Goal: Find contact information: Find contact information

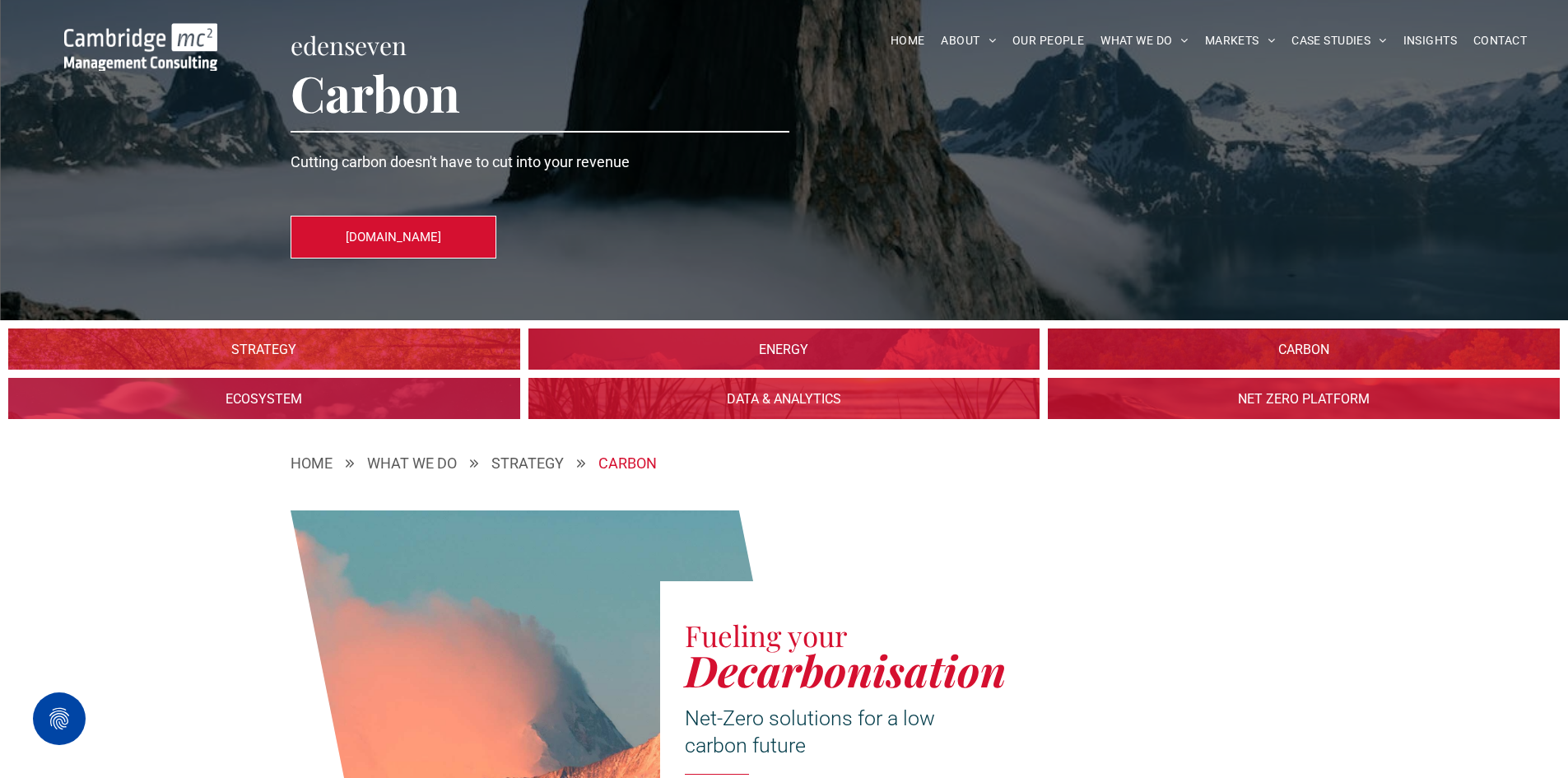
scroll to position [205, 0]
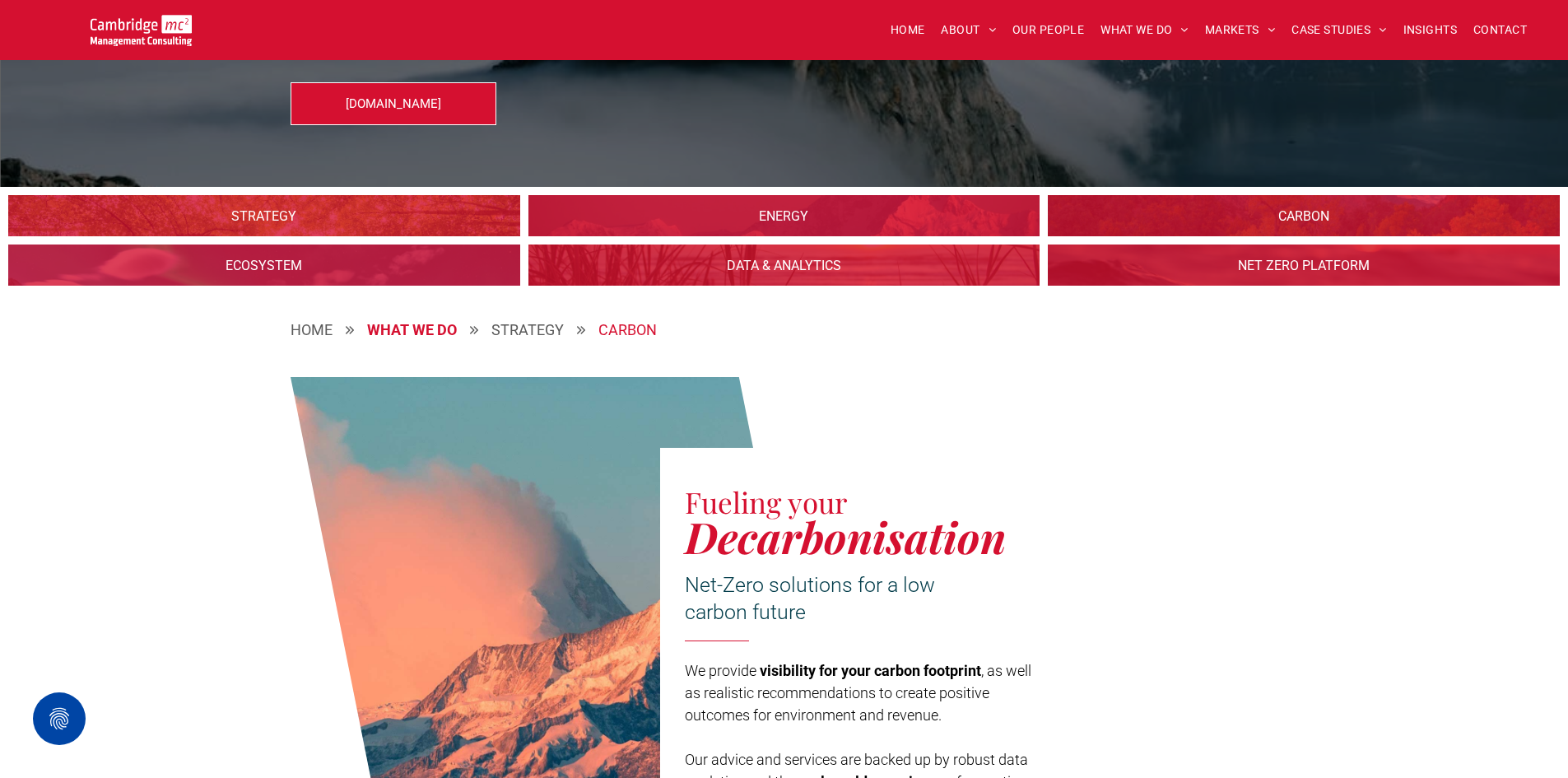
click at [411, 329] on div "WHAT WE DO" at bounding box center [411, 329] width 90 height 23
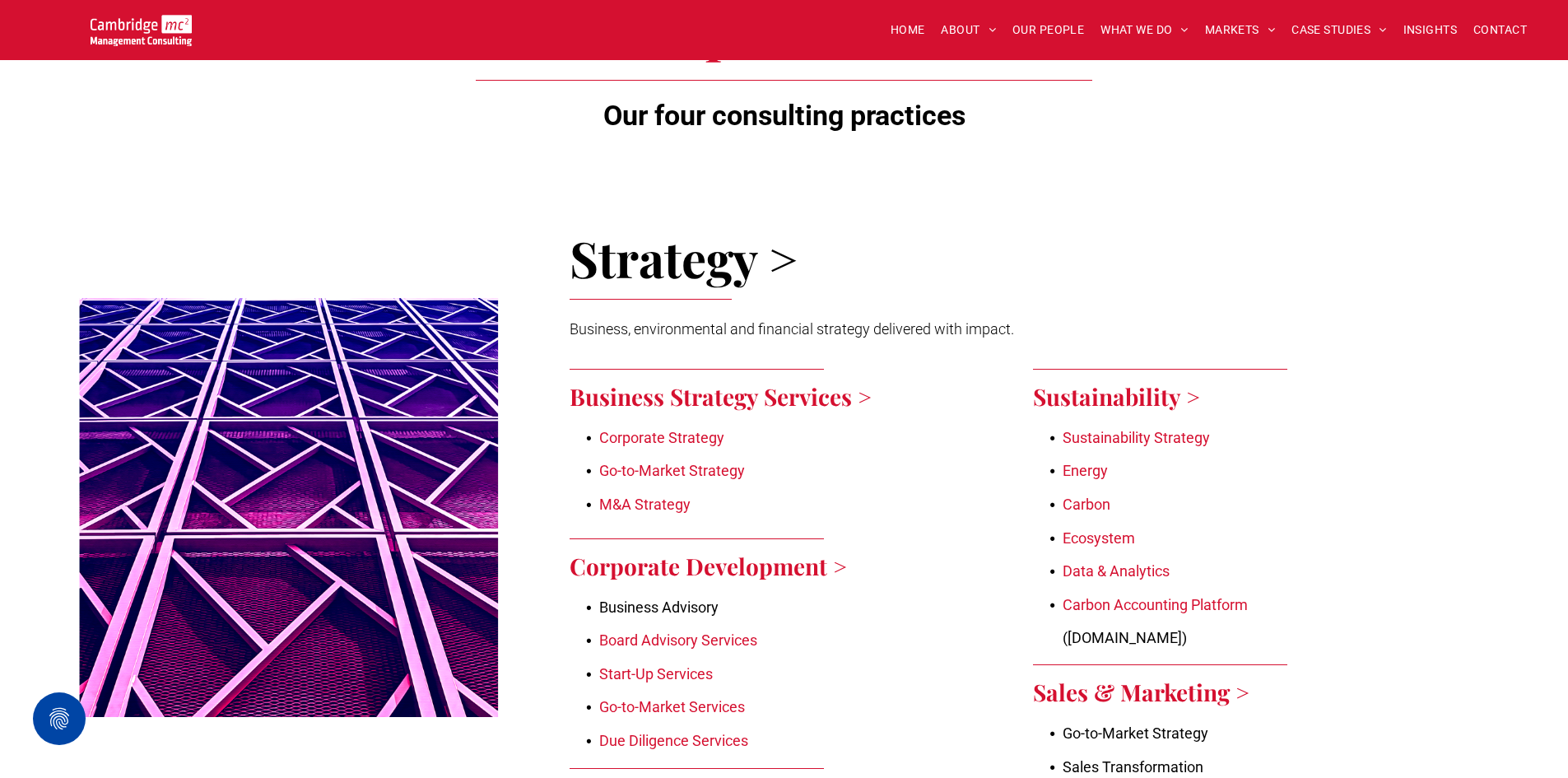
scroll to position [552, 0]
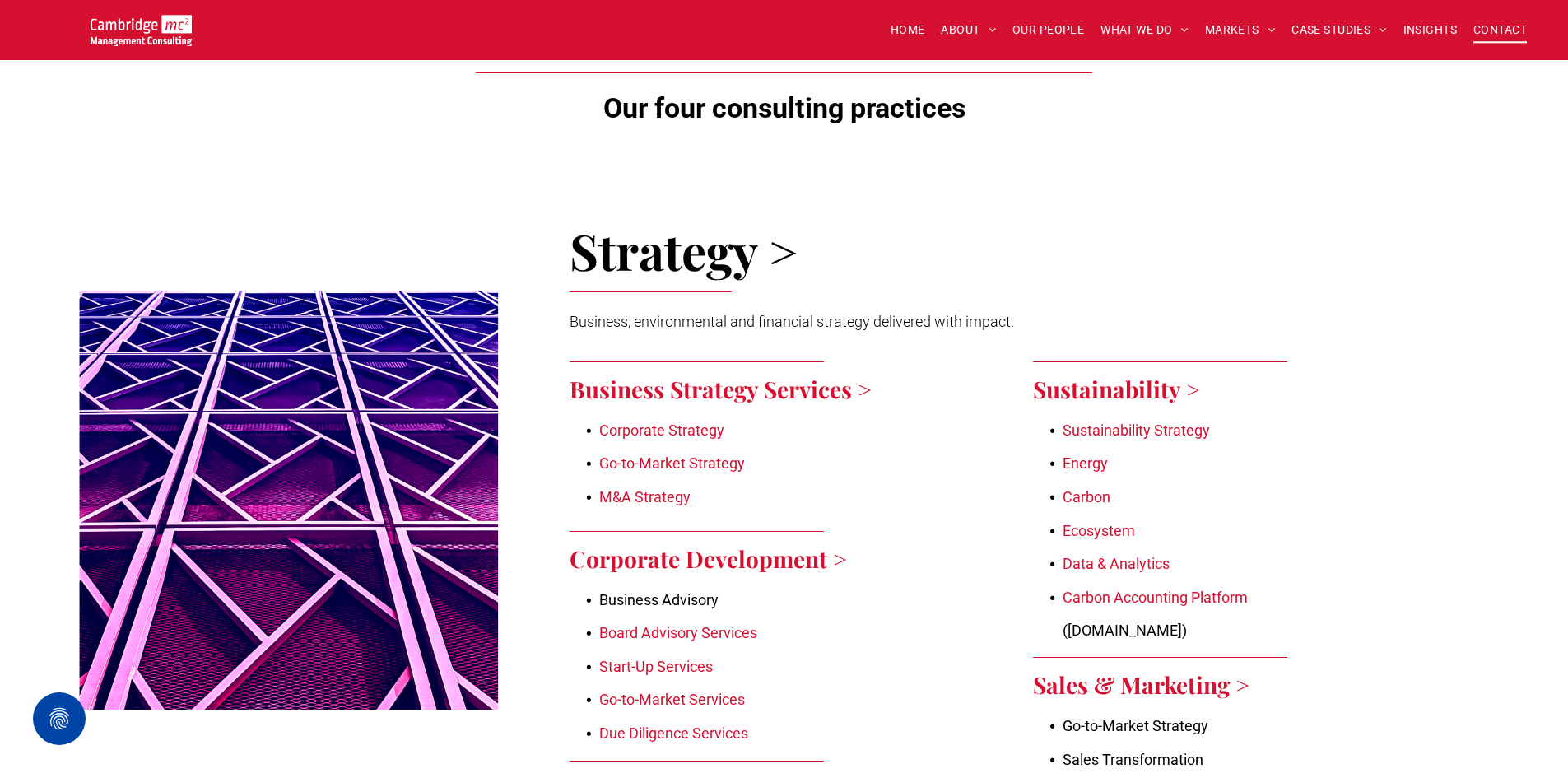
click at [1486, 31] on span "CONTACT" at bounding box center [1500, 31] width 53 height 26
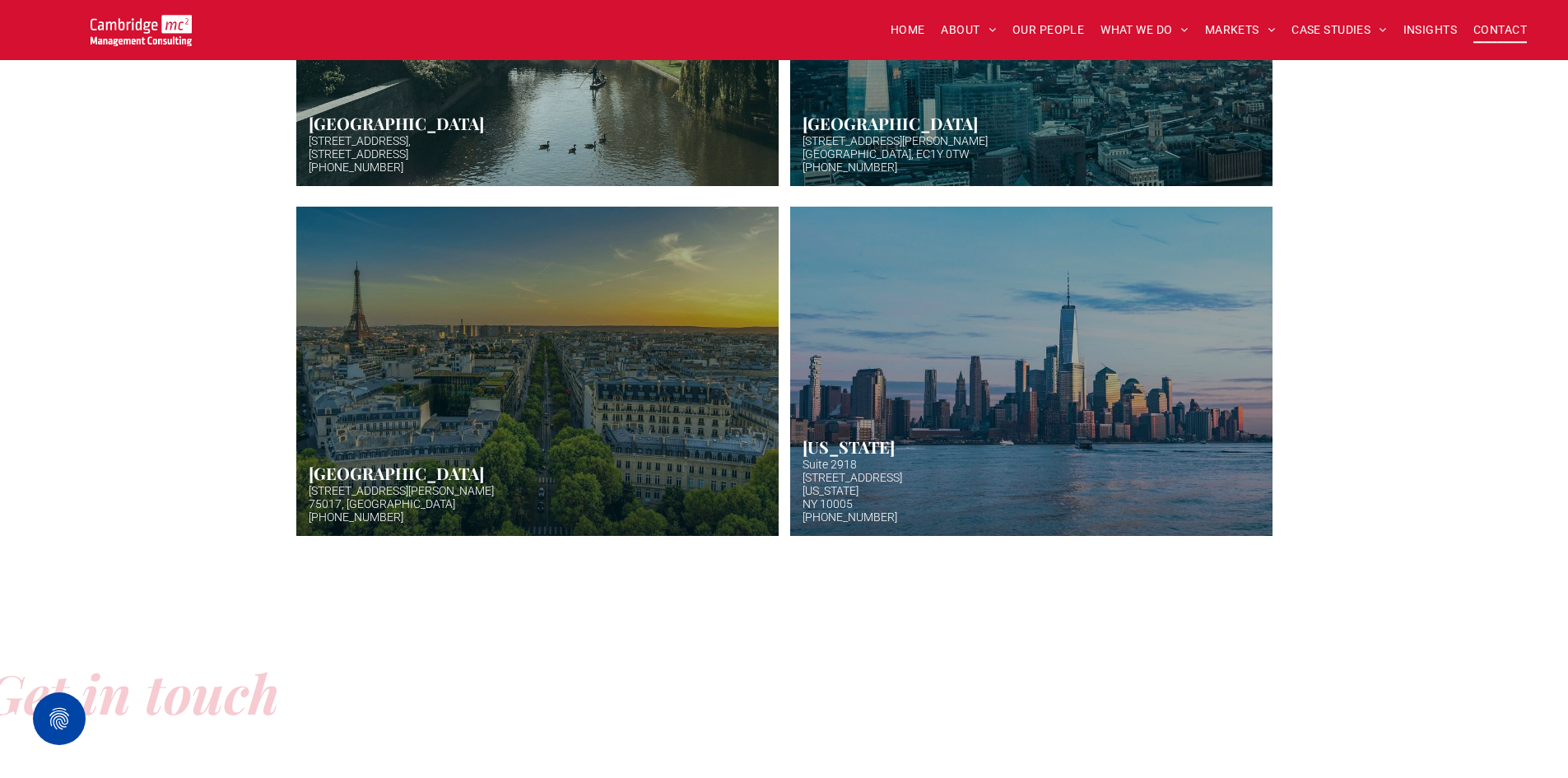
scroll to position [1035, 0]
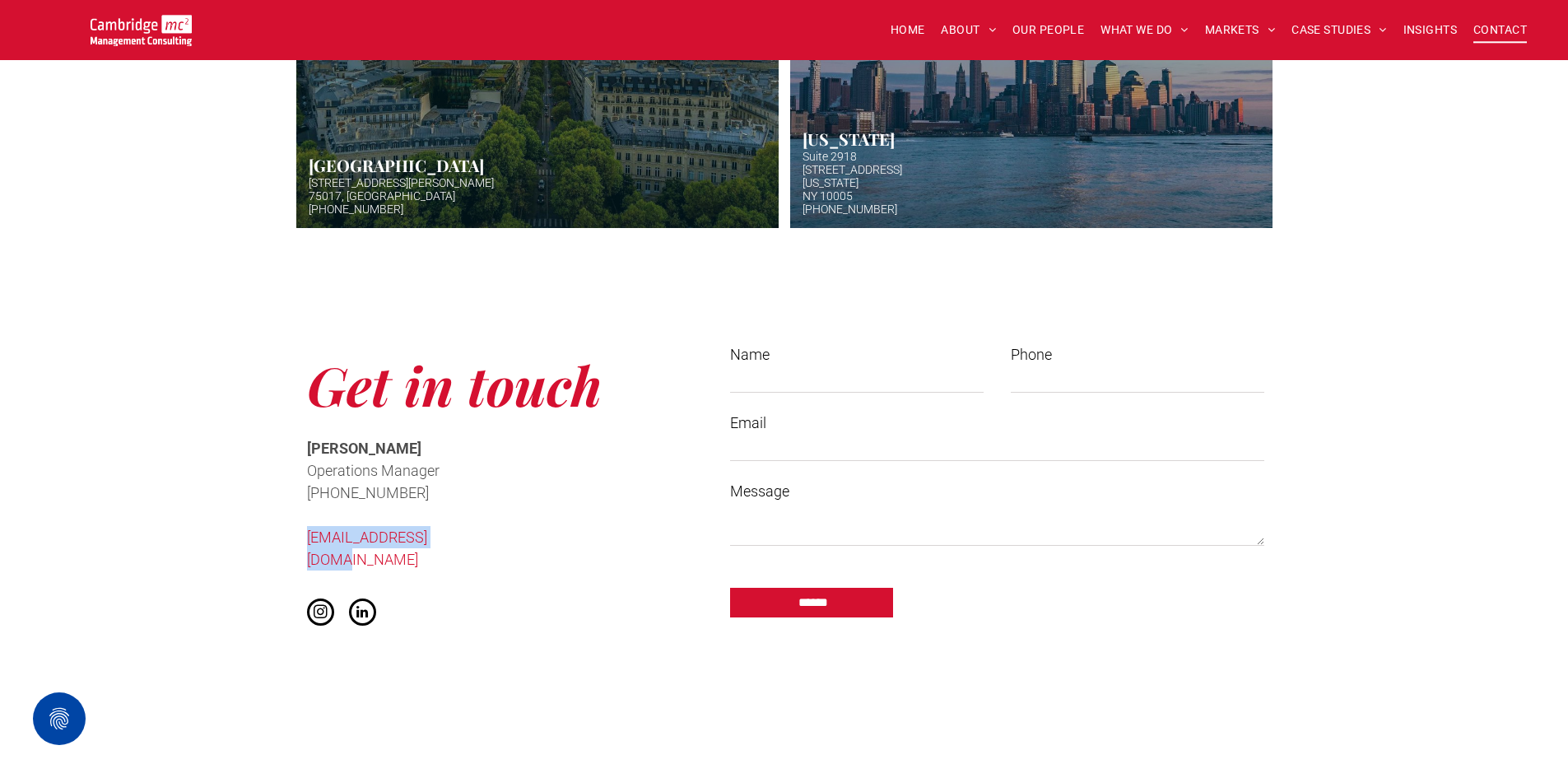
drag, startPoint x: 487, startPoint y: 539, endPoint x: 304, endPoint y: 540, distance: 183.0
click at [304, 540] on div "Get in touch [PERSON_NAME] Operations Manager ﻿ [PHONE_NUMBER] [EMAIL_ADDRESS][…" at bounding box center [496, 489] width 411 height 316
copy link "[EMAIL_ADDRESS][DOMAIN_NAME]"
